Goal: Transaction & Acquisition: Subscribe to service/newsletter

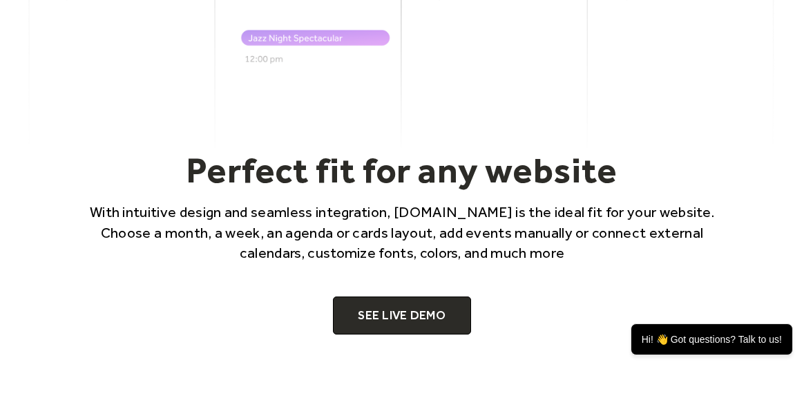
scroll to position [967, 0]
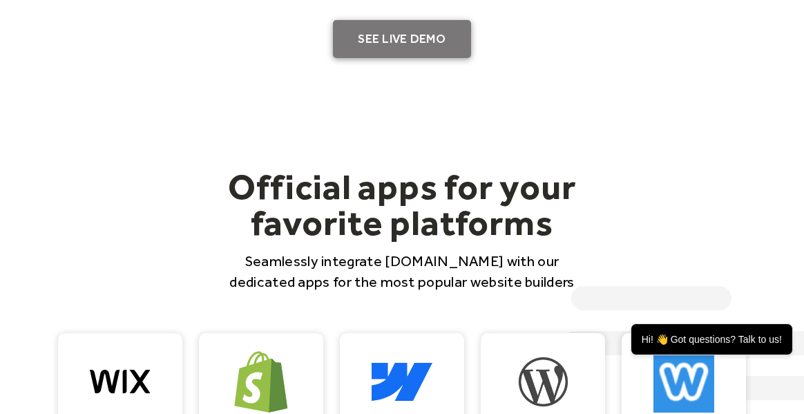
click at [411, 43] on link "SEE LIVE DEMO" at bounding box center [402, 39] width 138 height 39
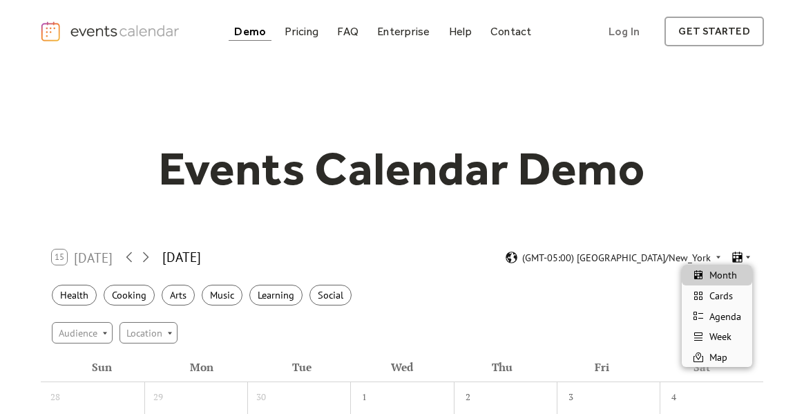
click at [740, 258] on icon at bounding box center [737, 256] width 10 height 11
click at [727, 303] on div "Cards" at bounding box center [716, 295] width 70 height 21
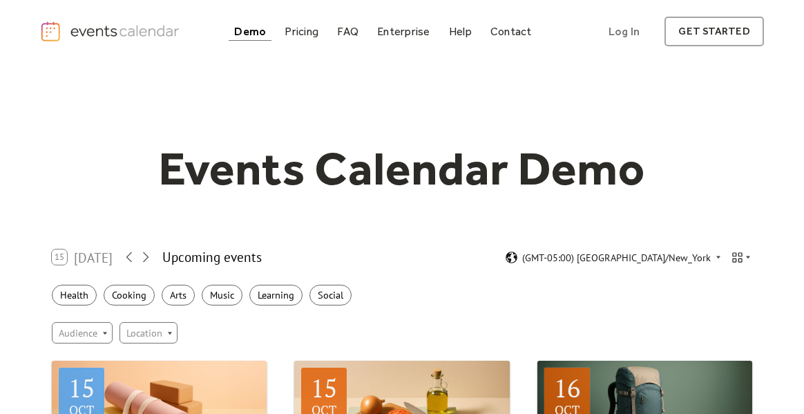
scroll to position [276, 0]
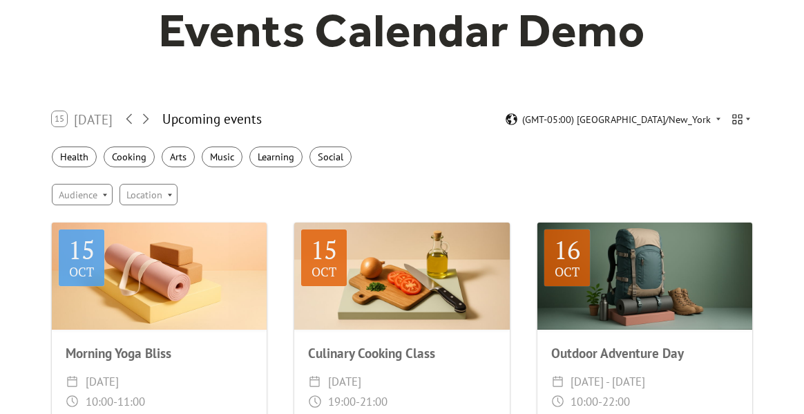
scroll to position [0, 0]
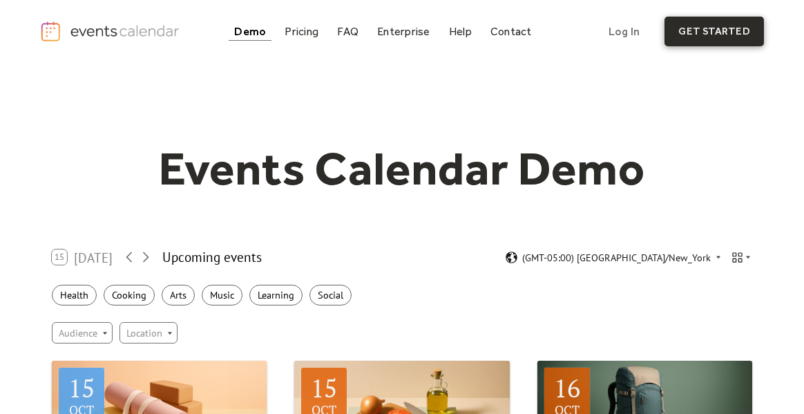
click at [703, 26] on link "get started" at bounding box center [713, 32] width 99 height 30
click at [321, 35] on link "Pricing" at bounding box center [301, 31] width 45 height 19
